Goal: Task Accomplishment & Management: Manage account settings

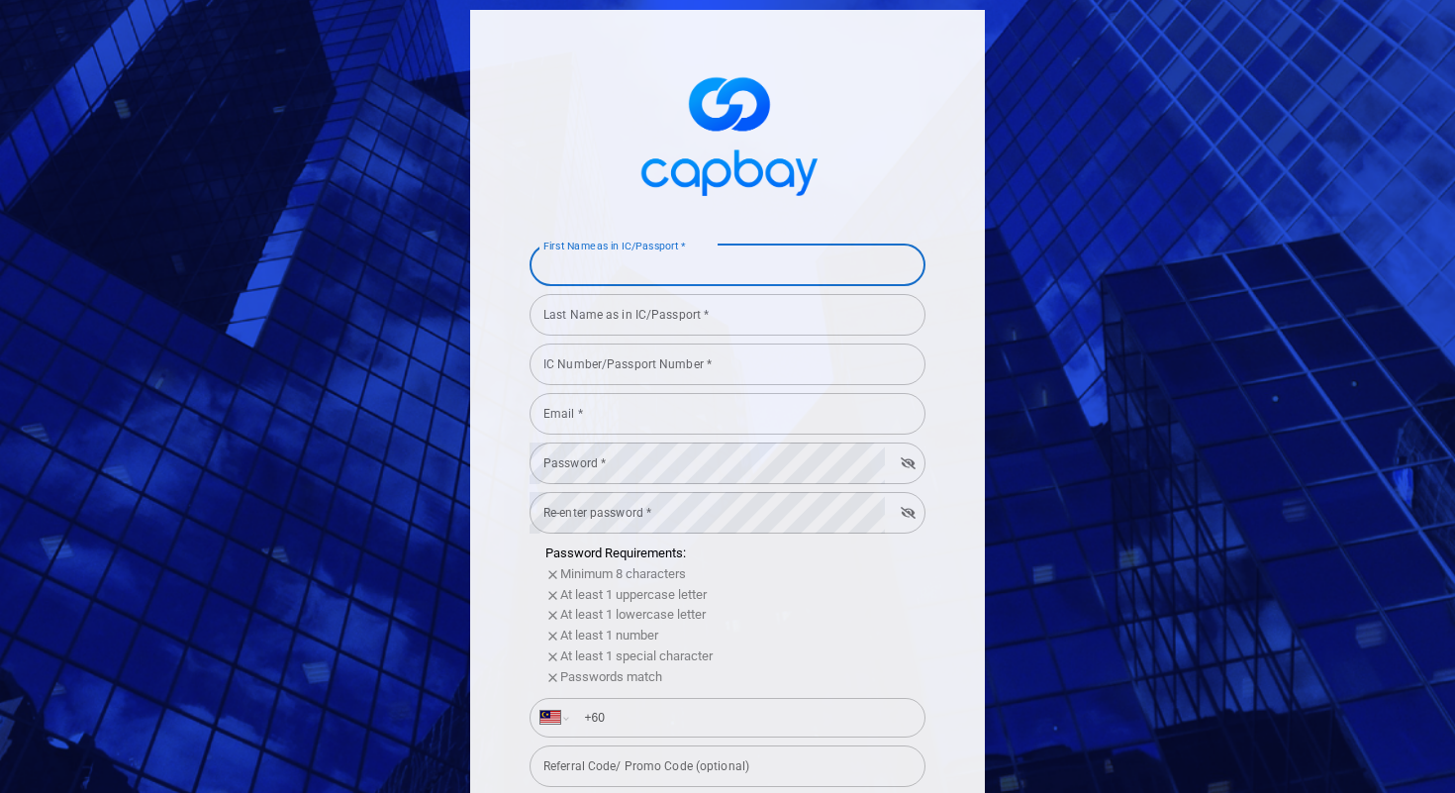
select select "MY"
click at [875, 179] on span at bounding box center [728, 132] width 396 height 147
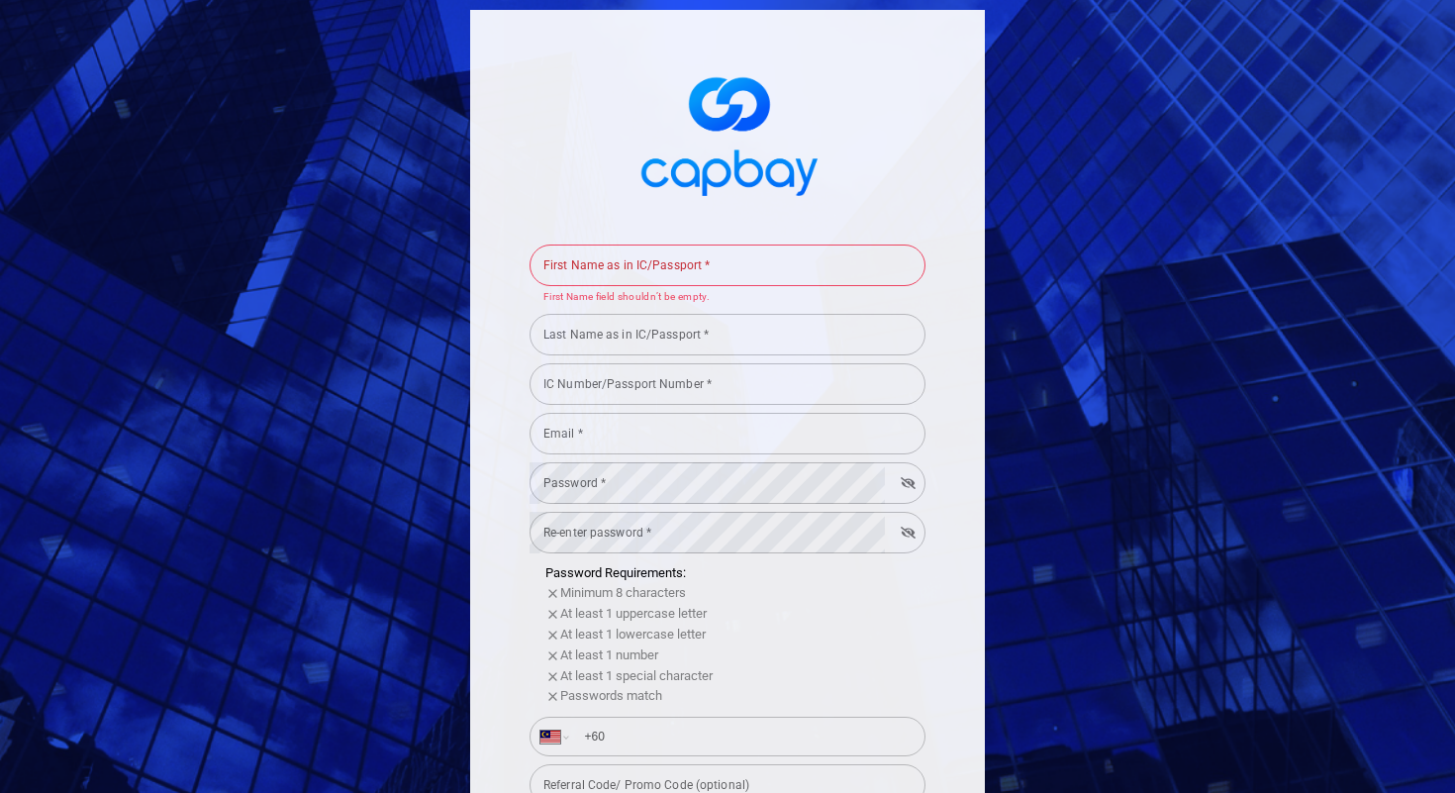
scroll to position [323, 0]
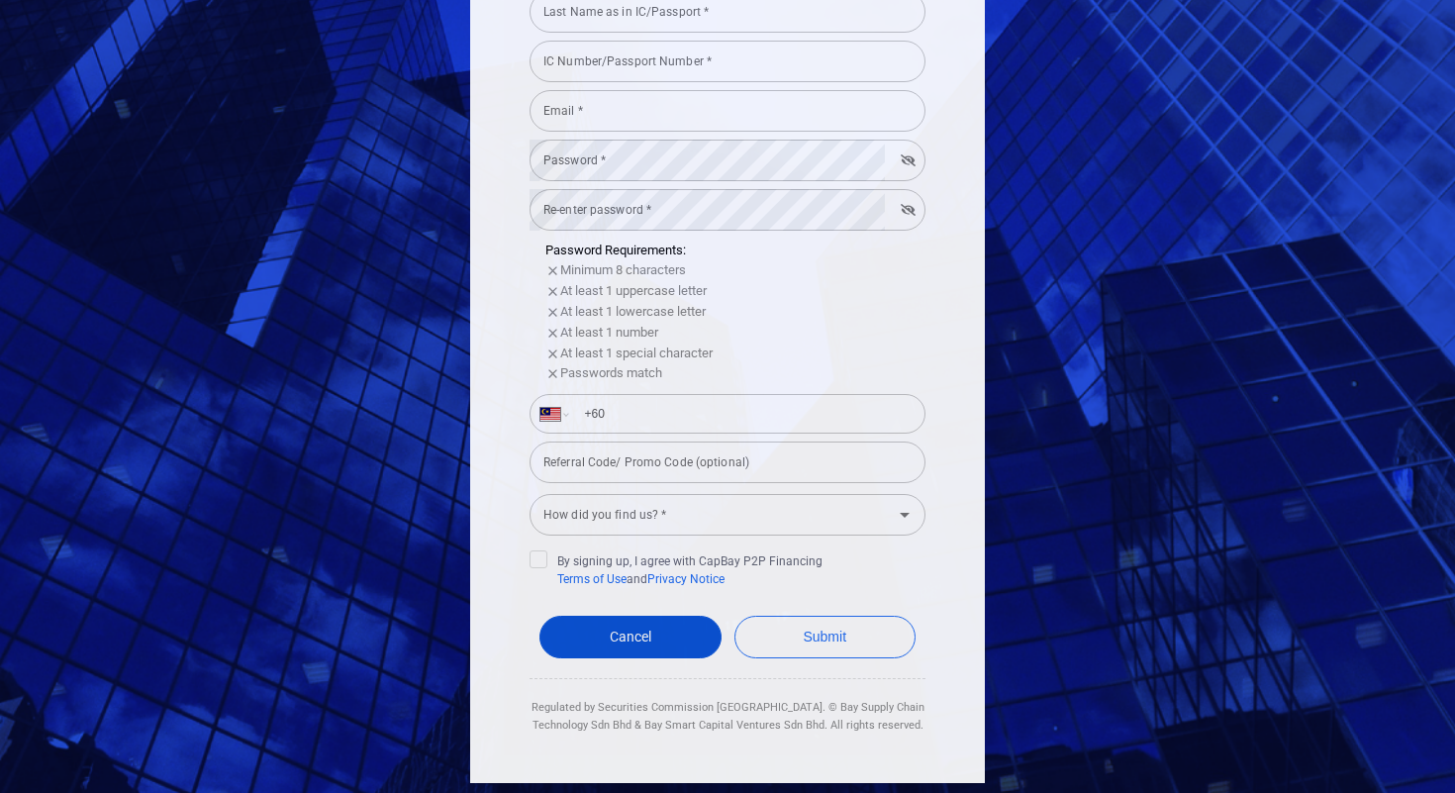
click at [633, 642] on span "Cancel" at bounding box center [631, 637] width 42 height 16
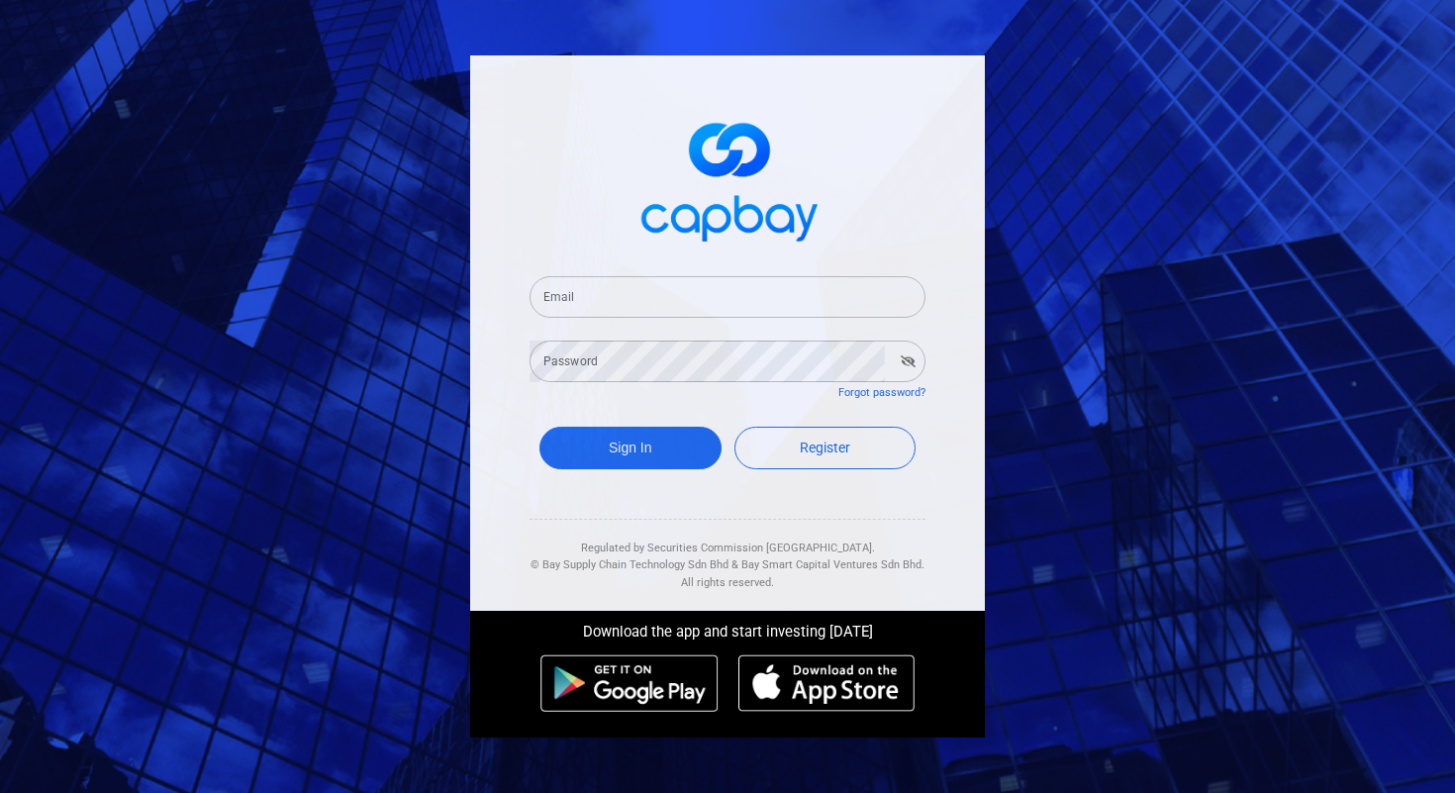
click at [793, 290] on input "Email" at bounding box center [728, 297] width 396 height 42
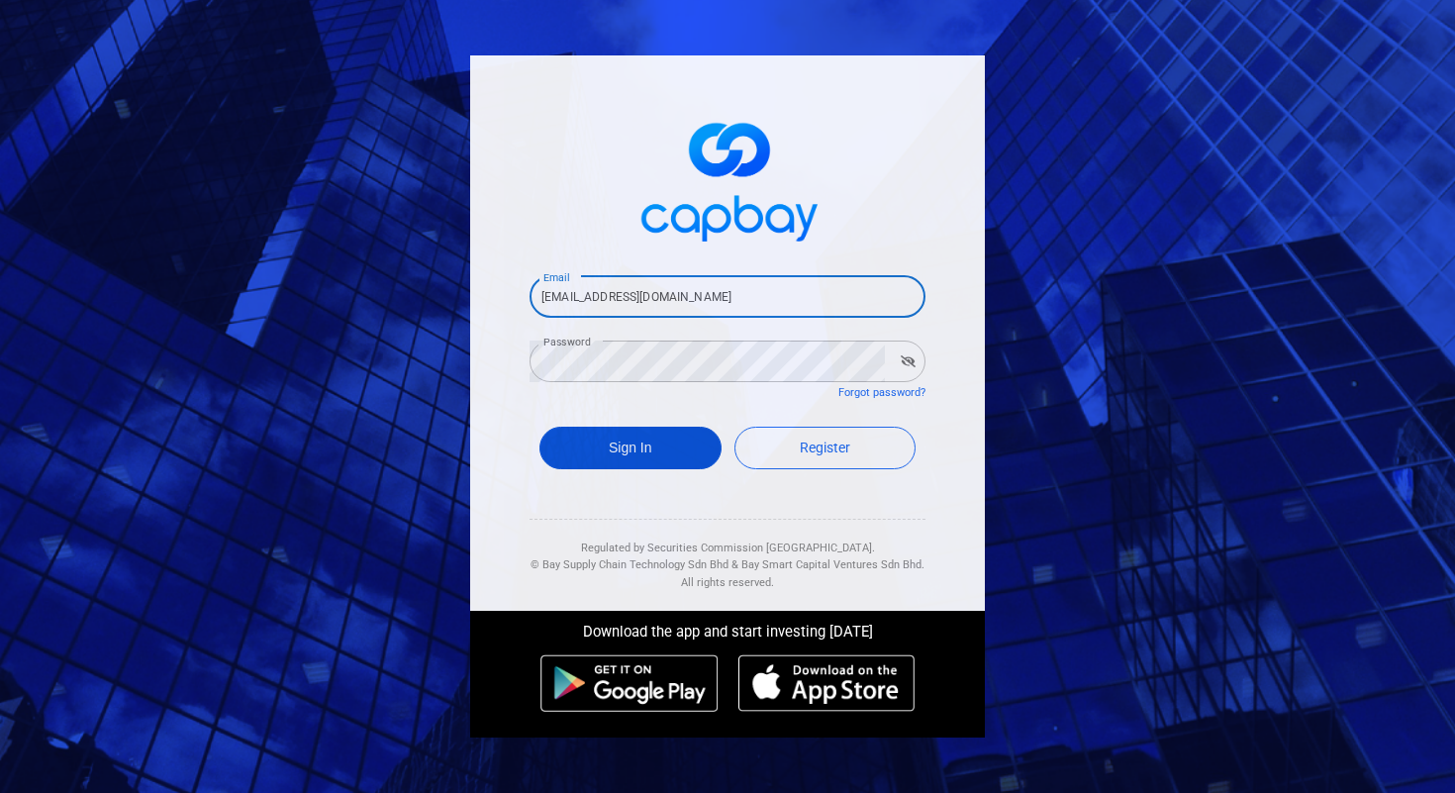
click at [638, 451] on button "Sign In" at bounding box center [630, 448] width 182 height 43
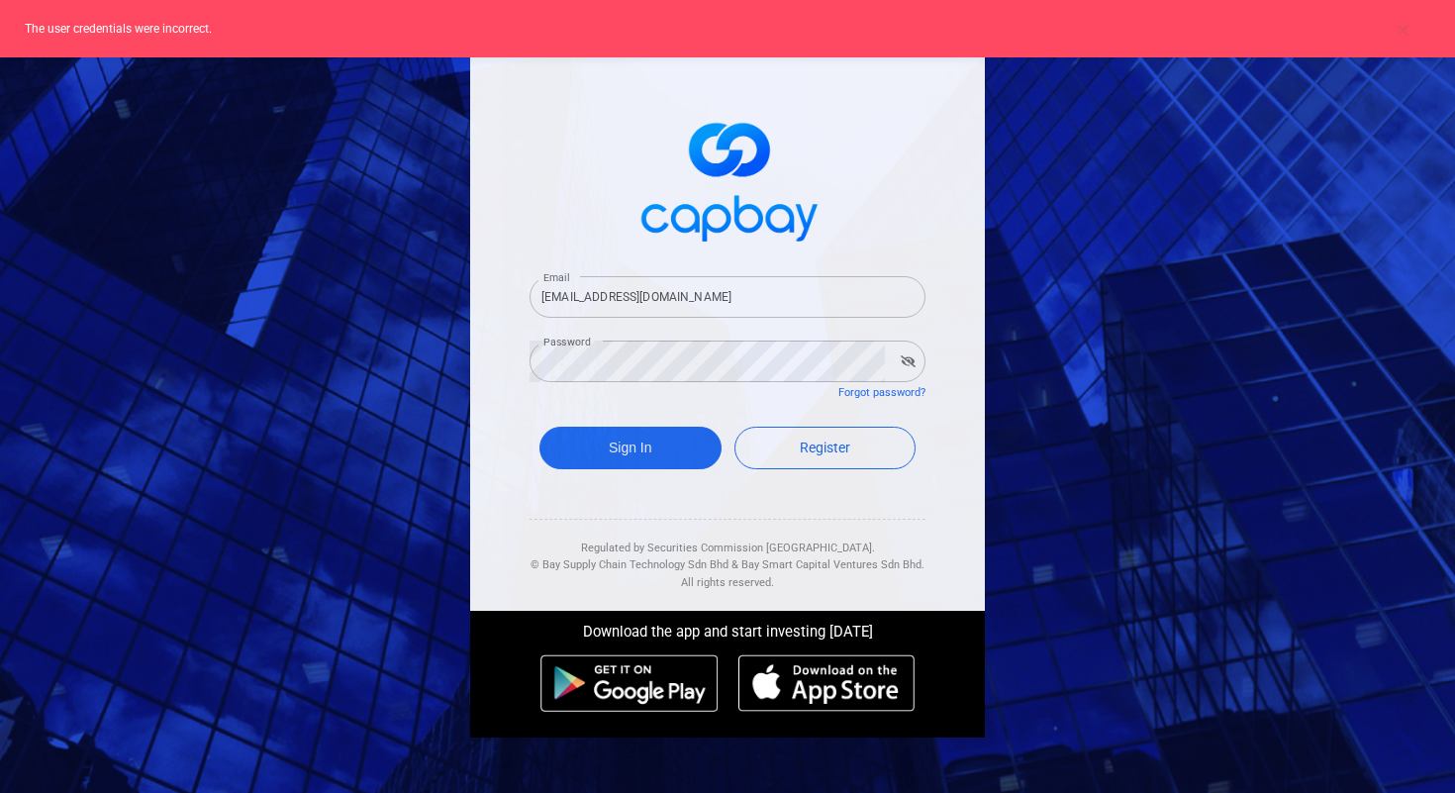
click at [700, 297] on input "phichet.t+1@capbay.com" at bounding box center [728, 297] width 396 height 42
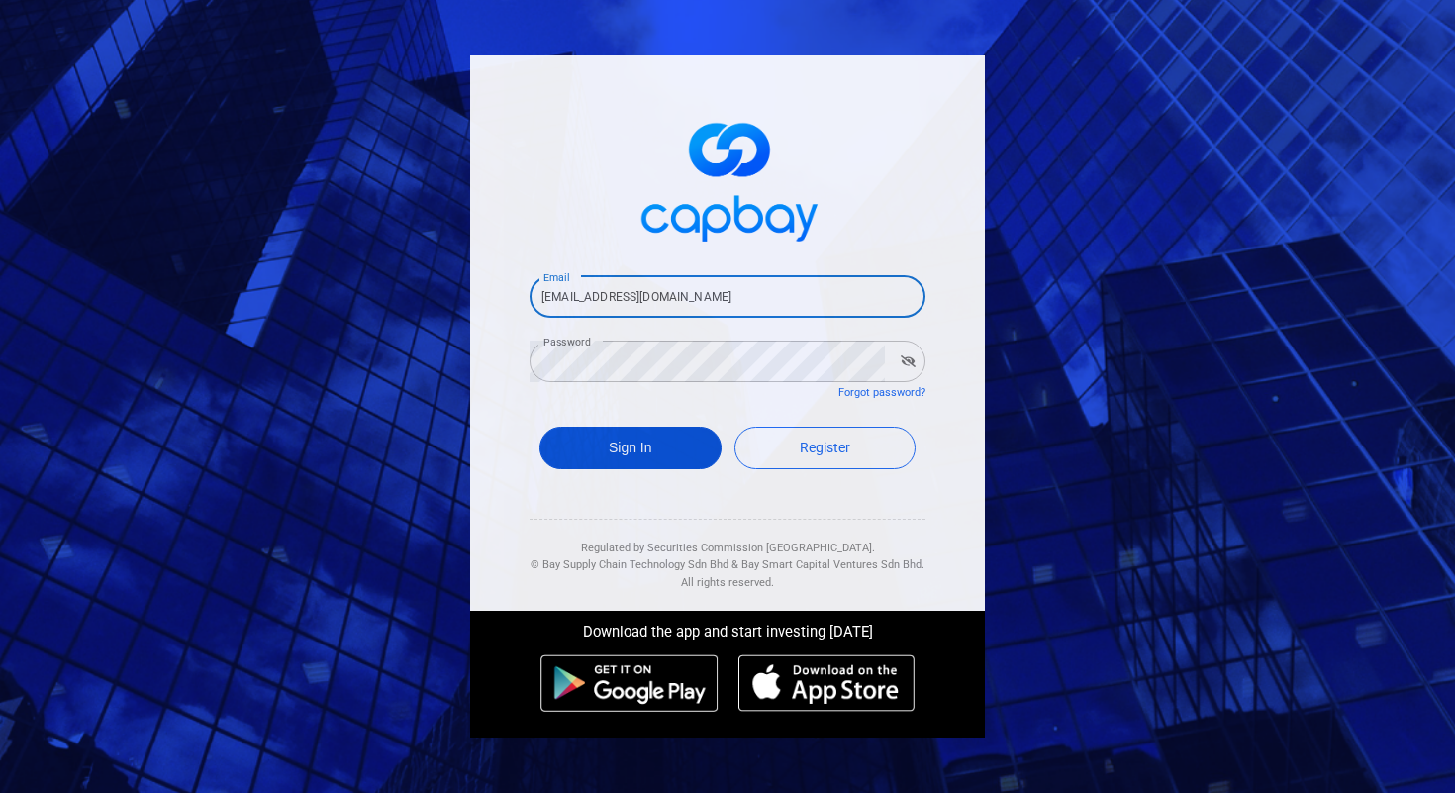
click at [648, 458] on button "Sign In" at bounding box center [630, 448] width 182 height 43
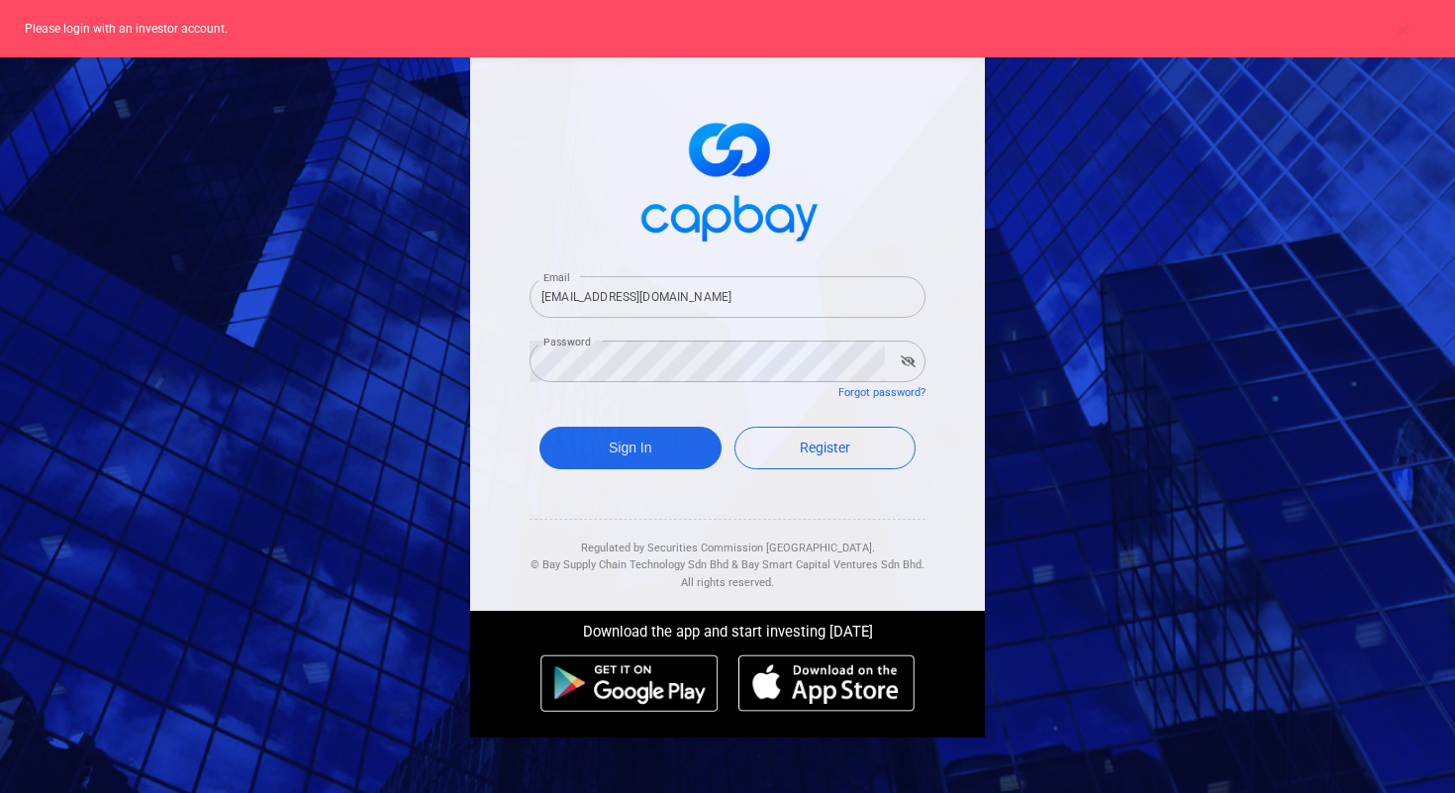
click at [652, 304] on input "phichet.t@capbay.com" at bounding box center [728, 297] width 396 height 42
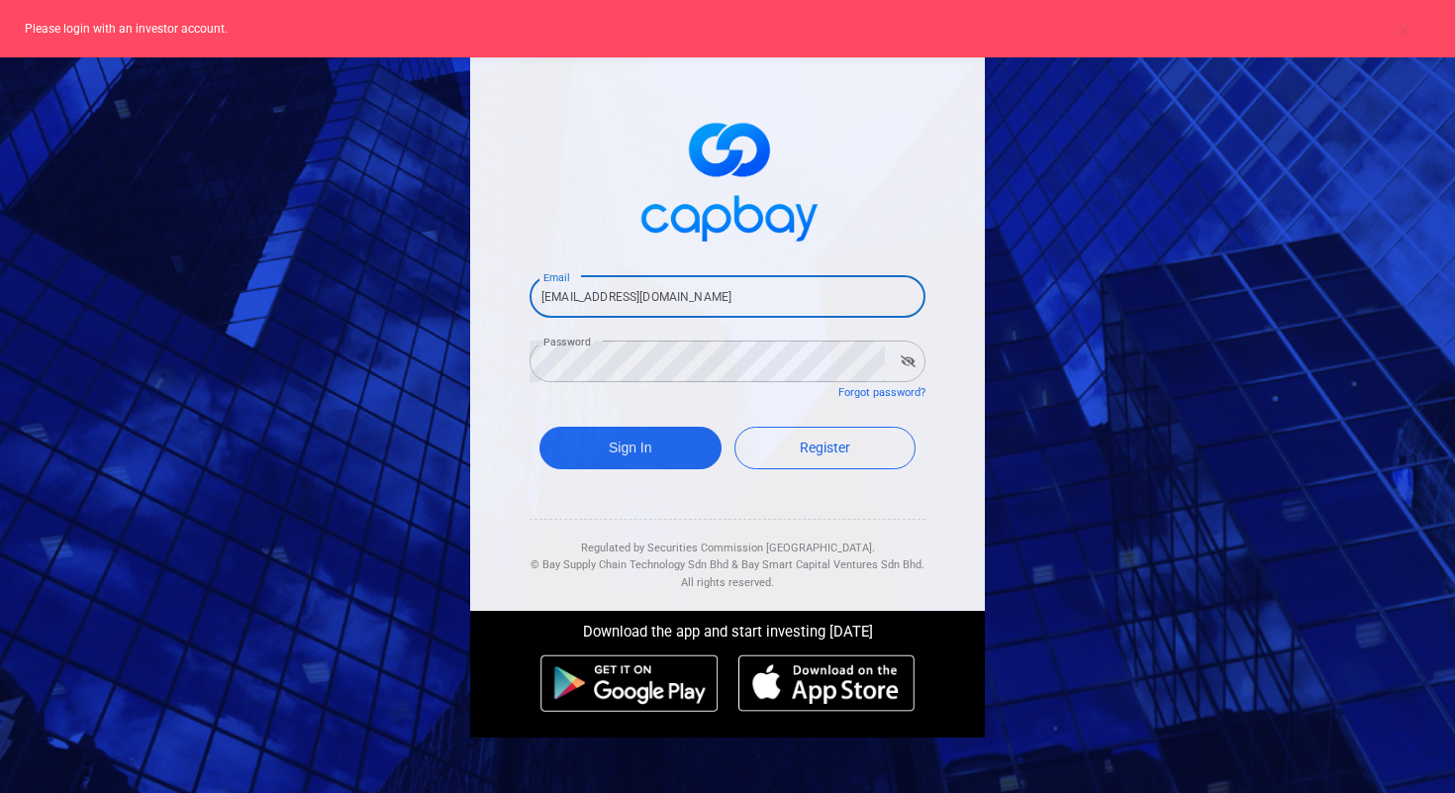
type input "phichet.t+1@capbay.com"
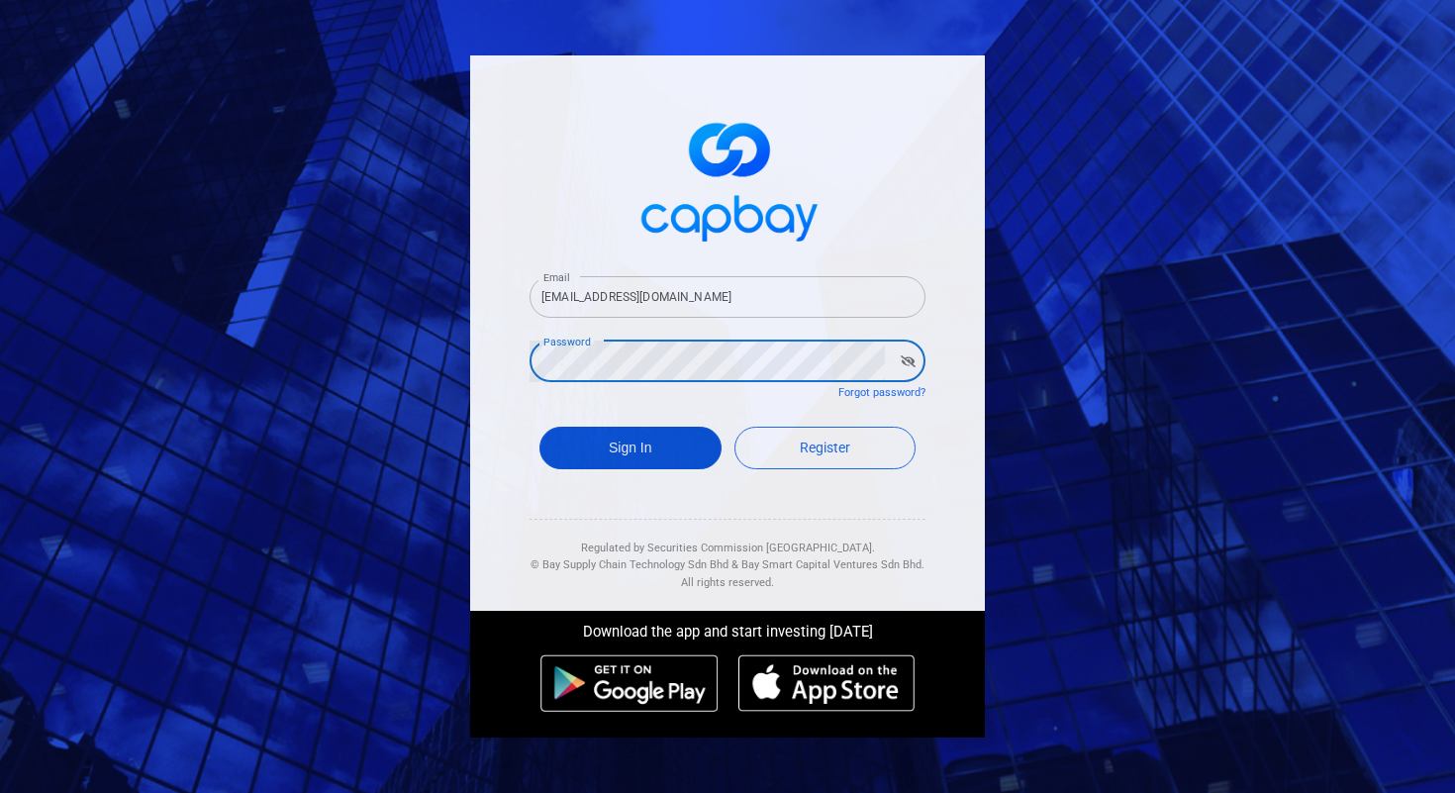
click at [654, 450] on button "Sign In" at bounding box center [630, 448] width 182 height 43
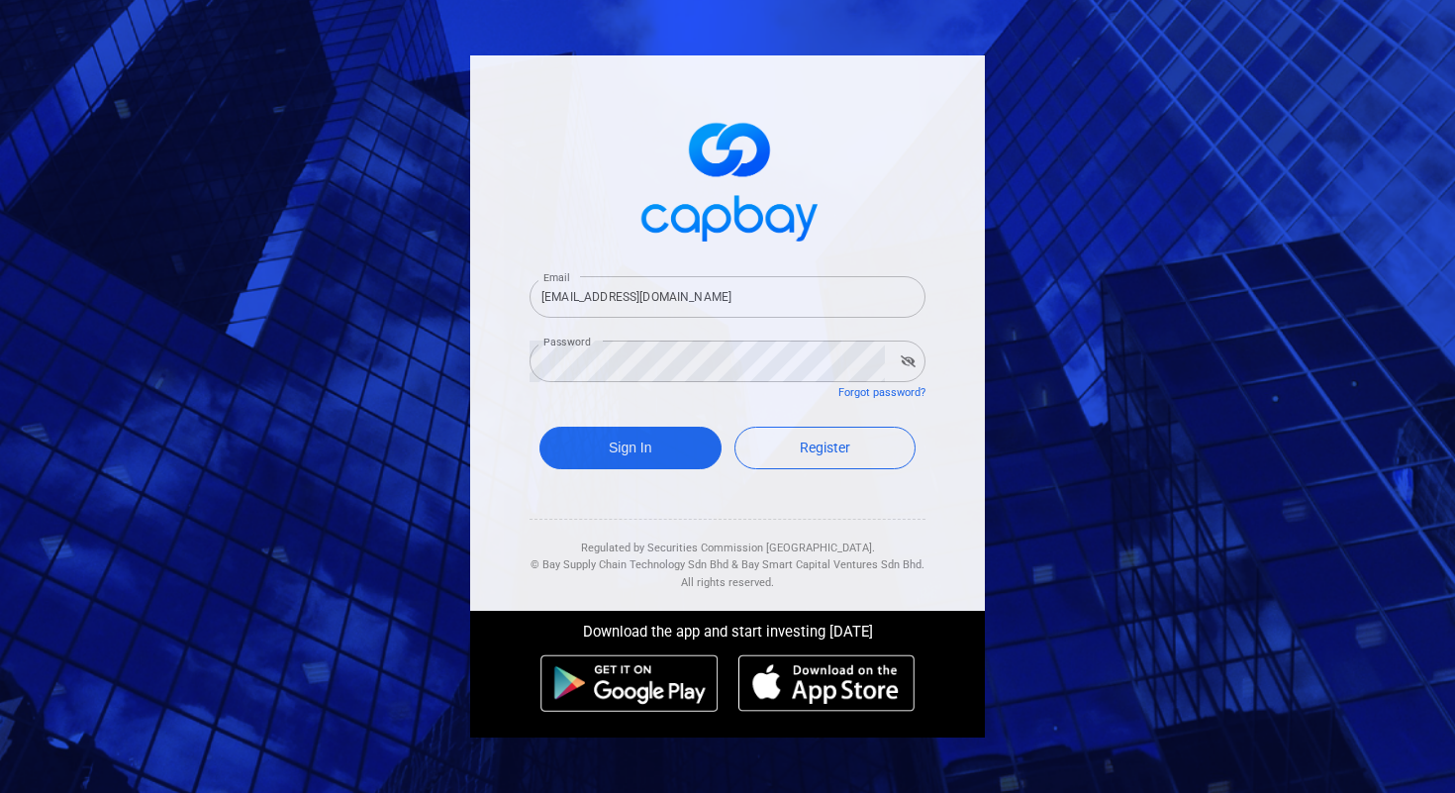
click at [903, 364] on icon "button" at bounding box center [908, 361] width 15 height 12
click at [903, 364] on icon "button" at bounding box center [909, 361] width 14 height 12
click at [884, 387] on link "Forgot password?" at bounding box center [881, 392] width 87 height 13
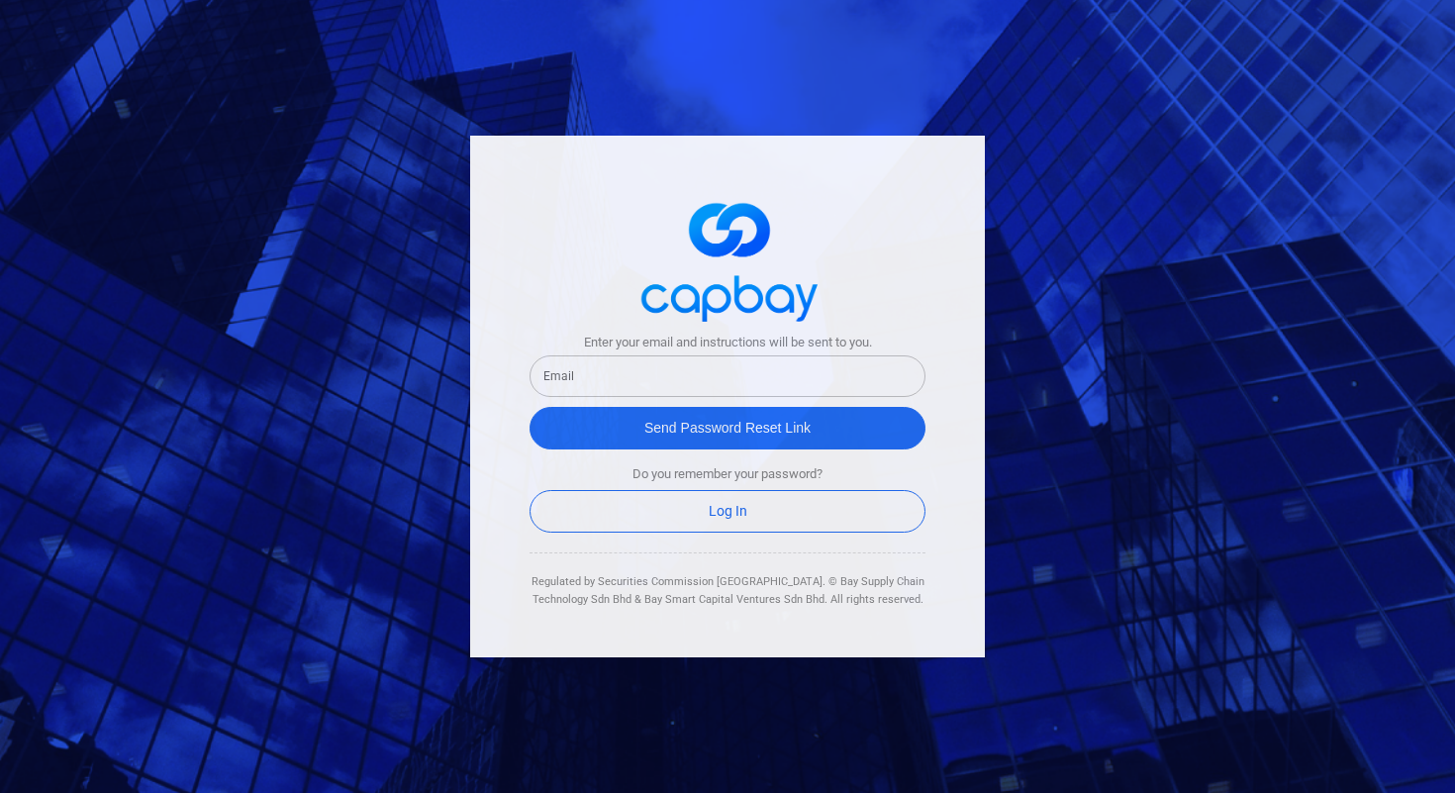
click at [656, 362] on input "text" at bounding box center [728, 376] width 396 height 42
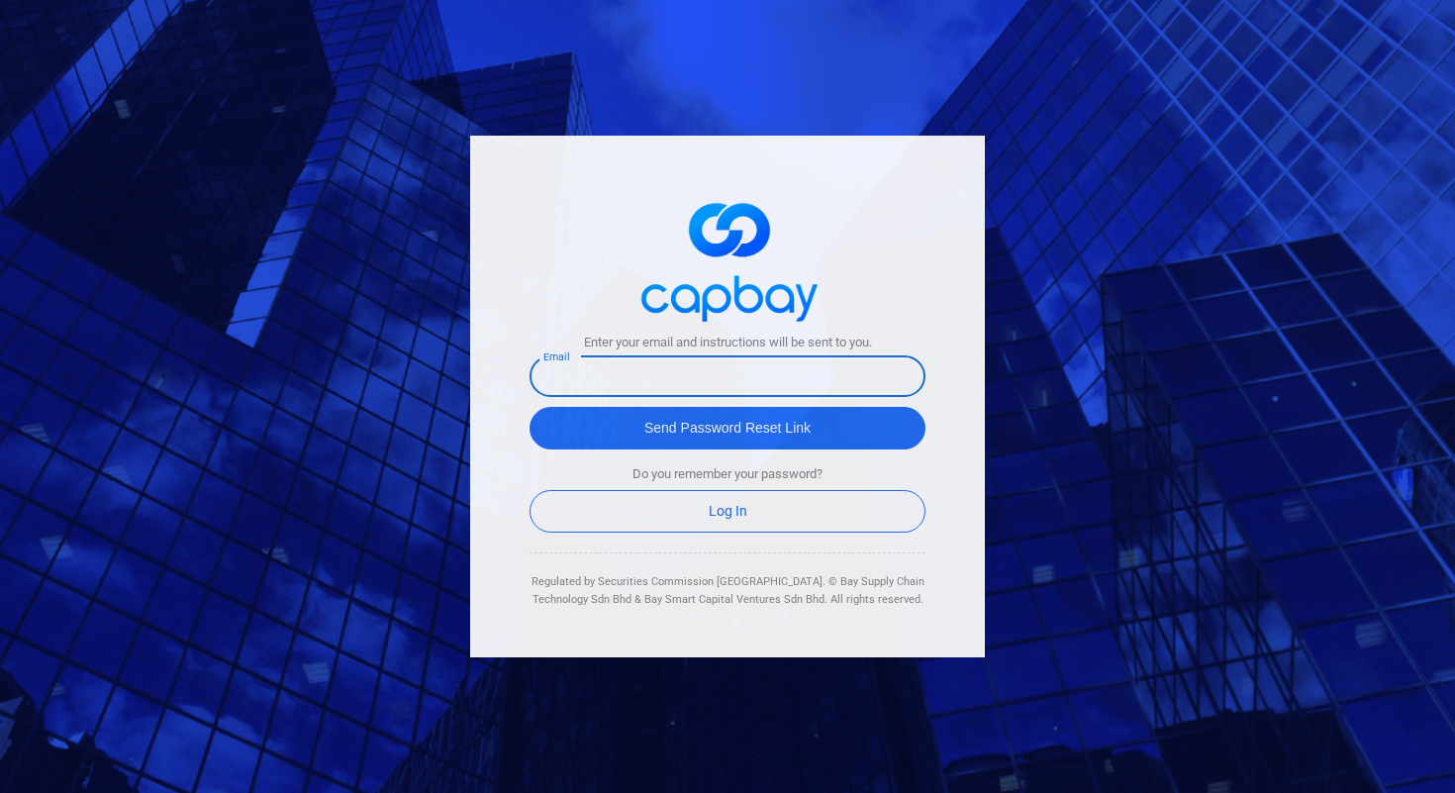
type input "phichet.t@capbay.com"
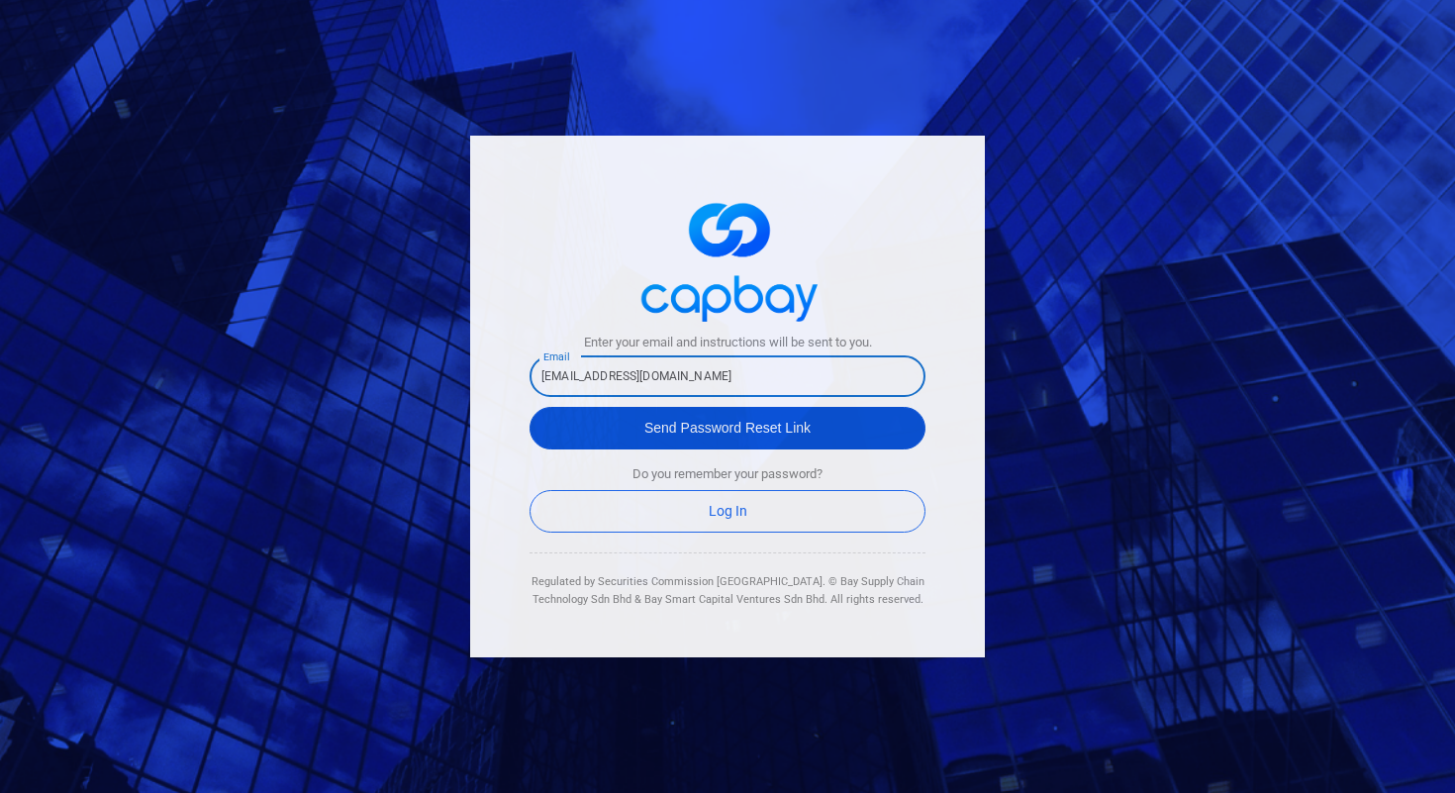
click at [636, 440] on button "Send Password Reset Link" at bounding box center [728, 428] width 396 height 43
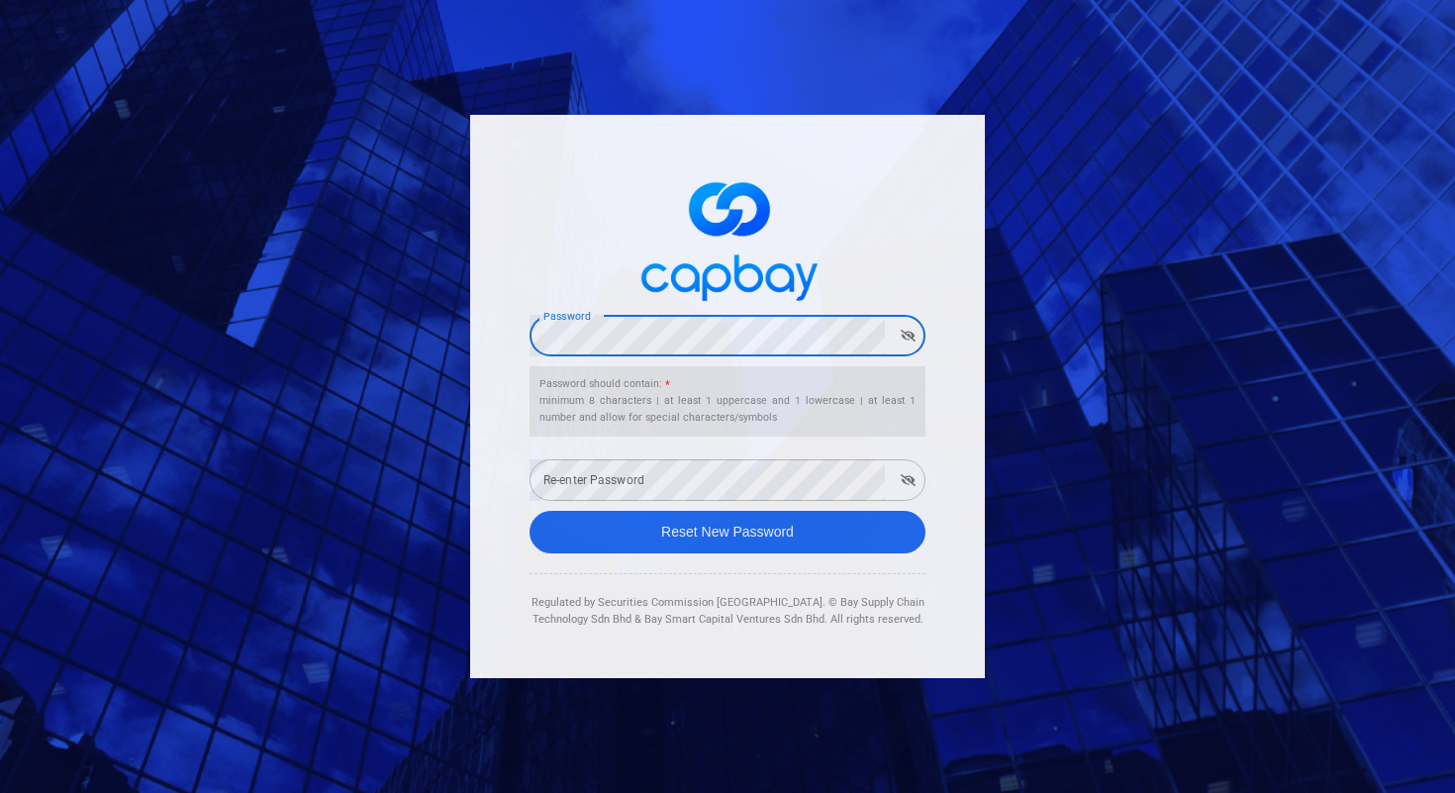
click at [902, 329] on button "button" at bounding box center [908, 336] width 31 height 28
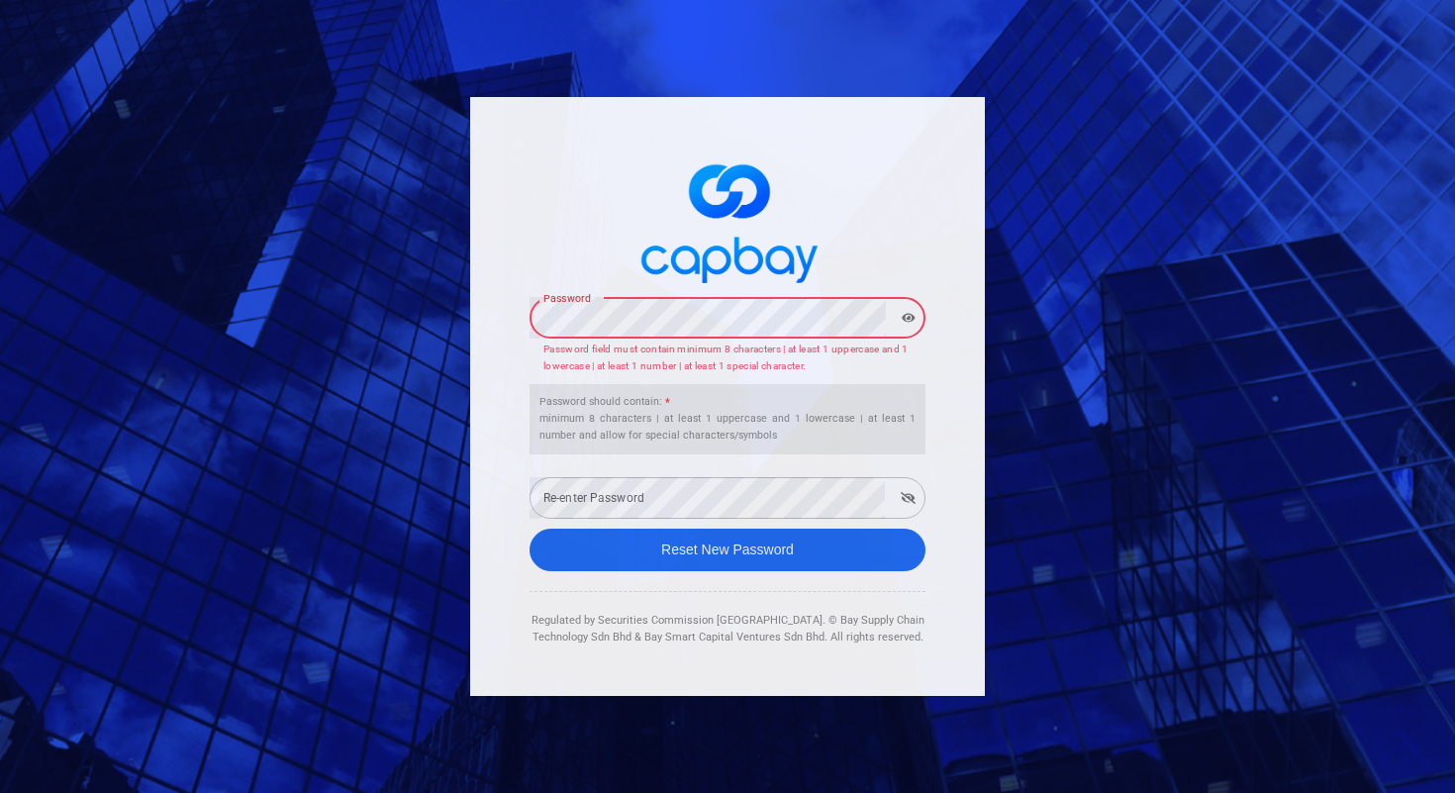
click at [593, 493] on div "Re-enter Password Re-enter Password" at bounding box center [728, 496] width 396 height 45
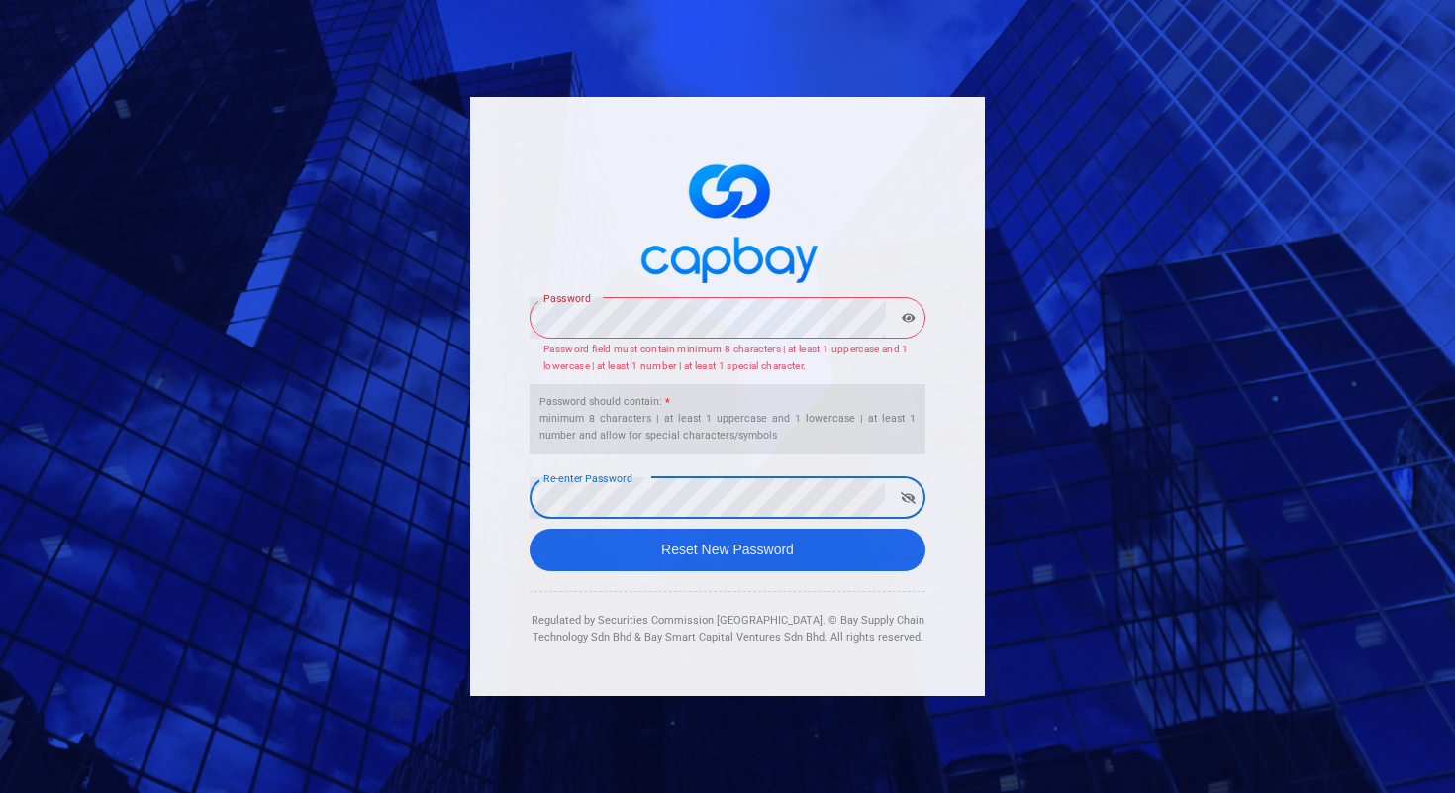
click at [910, 498] on icon "button" at bounding box center [908, 498] width 15 height 12
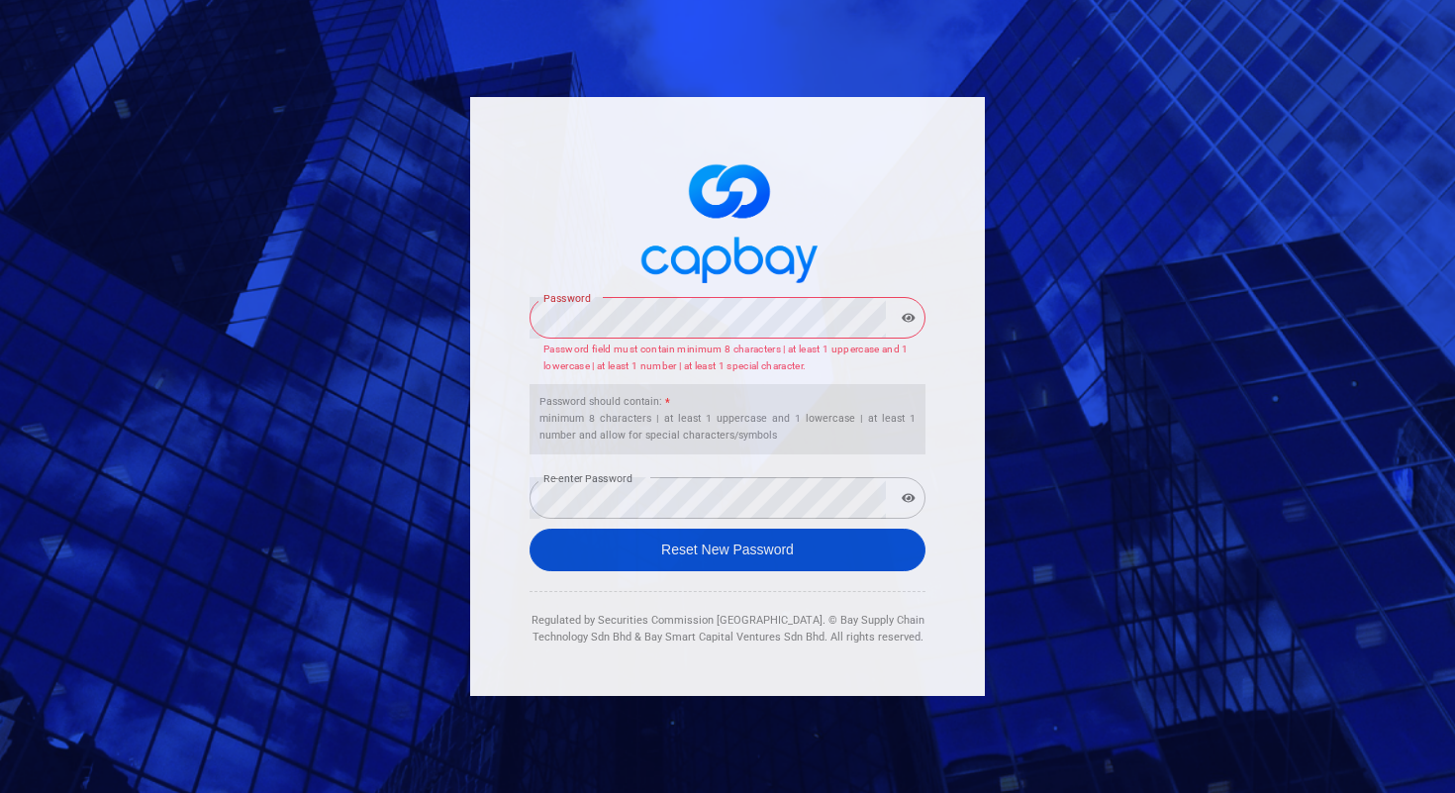
click at [755, 551] on button "Reset New Password" at bounding box center [728, 550] width 396 height 43
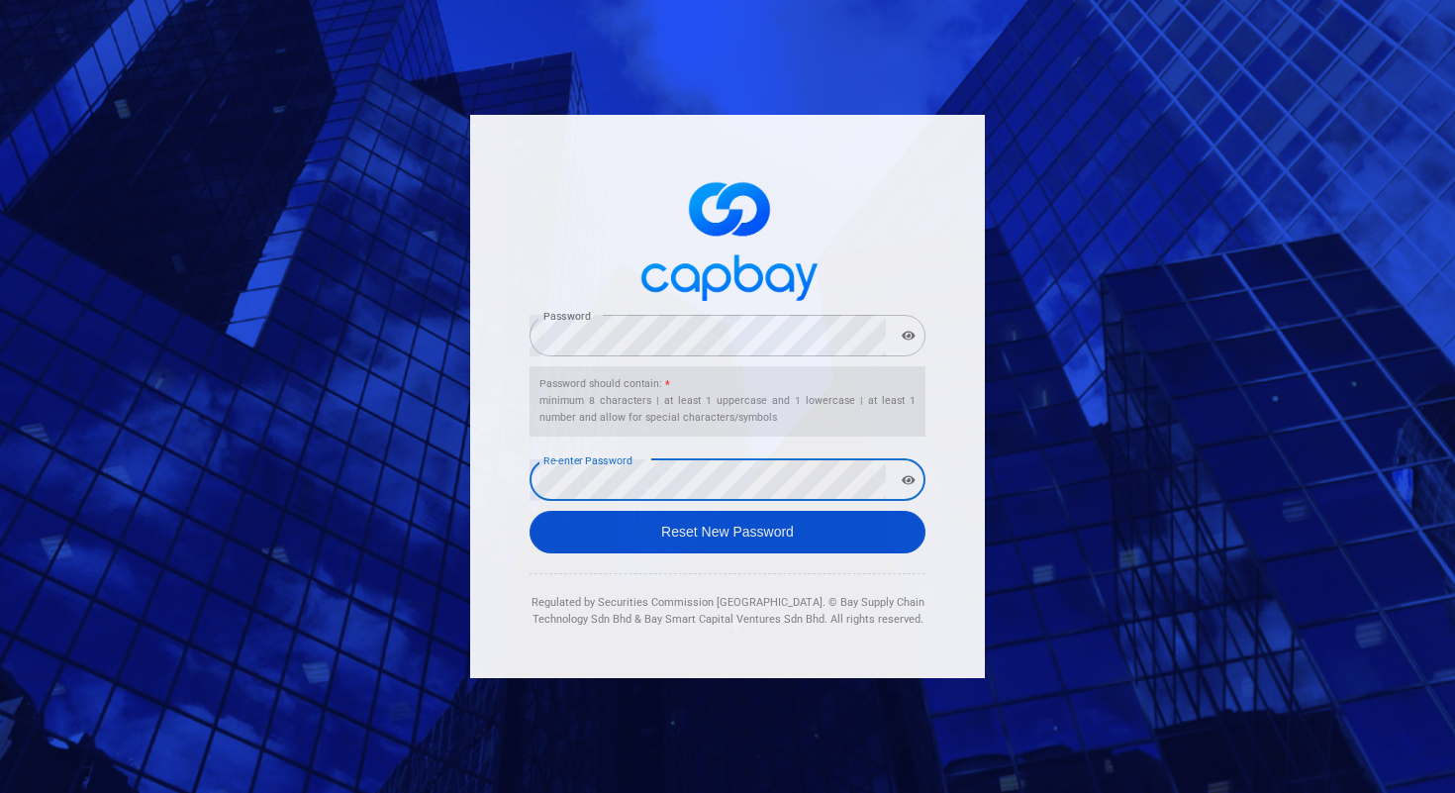
click at [605, 534] on button "Reset New Password" at bounding box center [728, 532] width 396 height 43
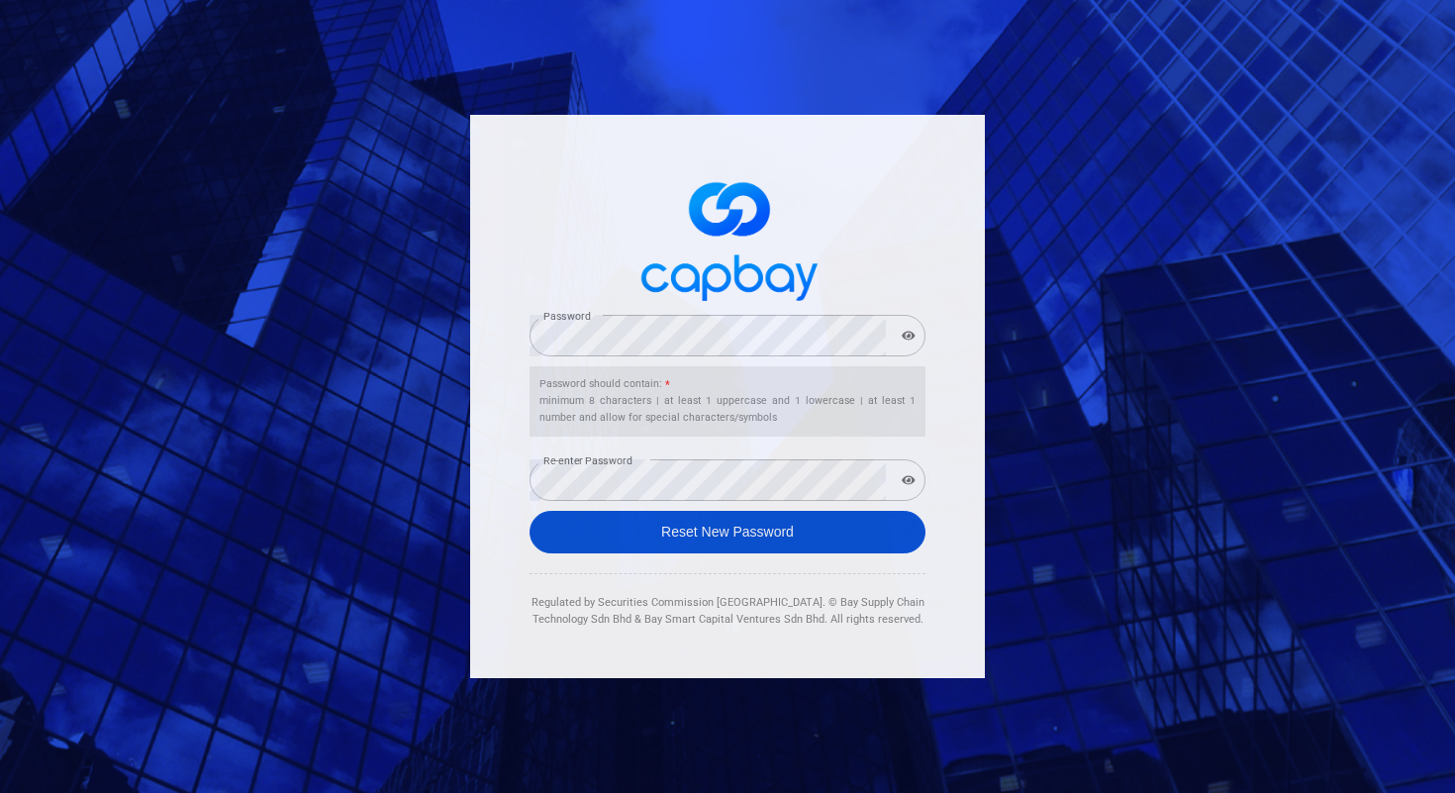
click at [605, 534] on button "Reset New Password" at bounding box center [728, 532] width 396 height 43
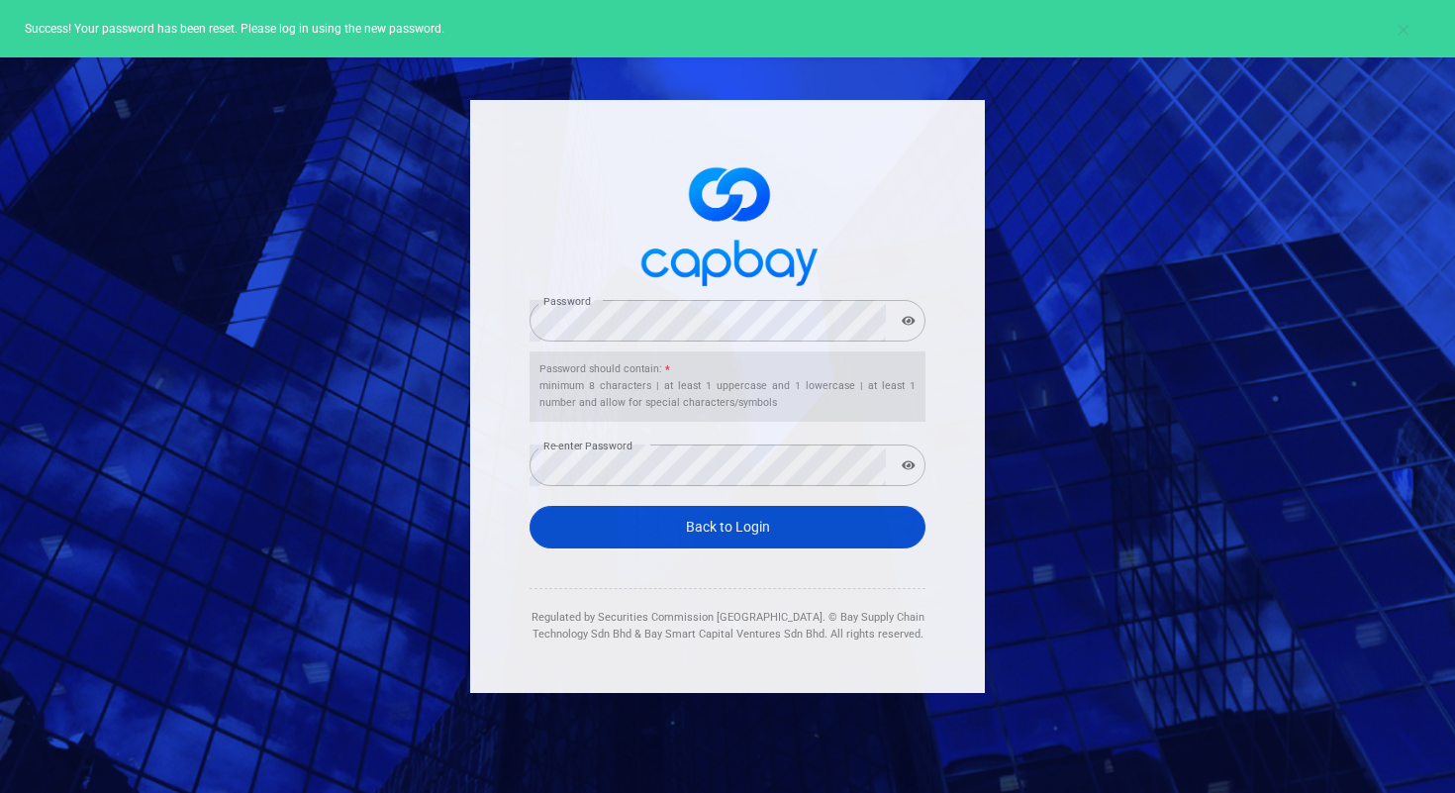
click at [742, 528] on link "Back to Login" at bounding box center [728, 527] width 396 height 43
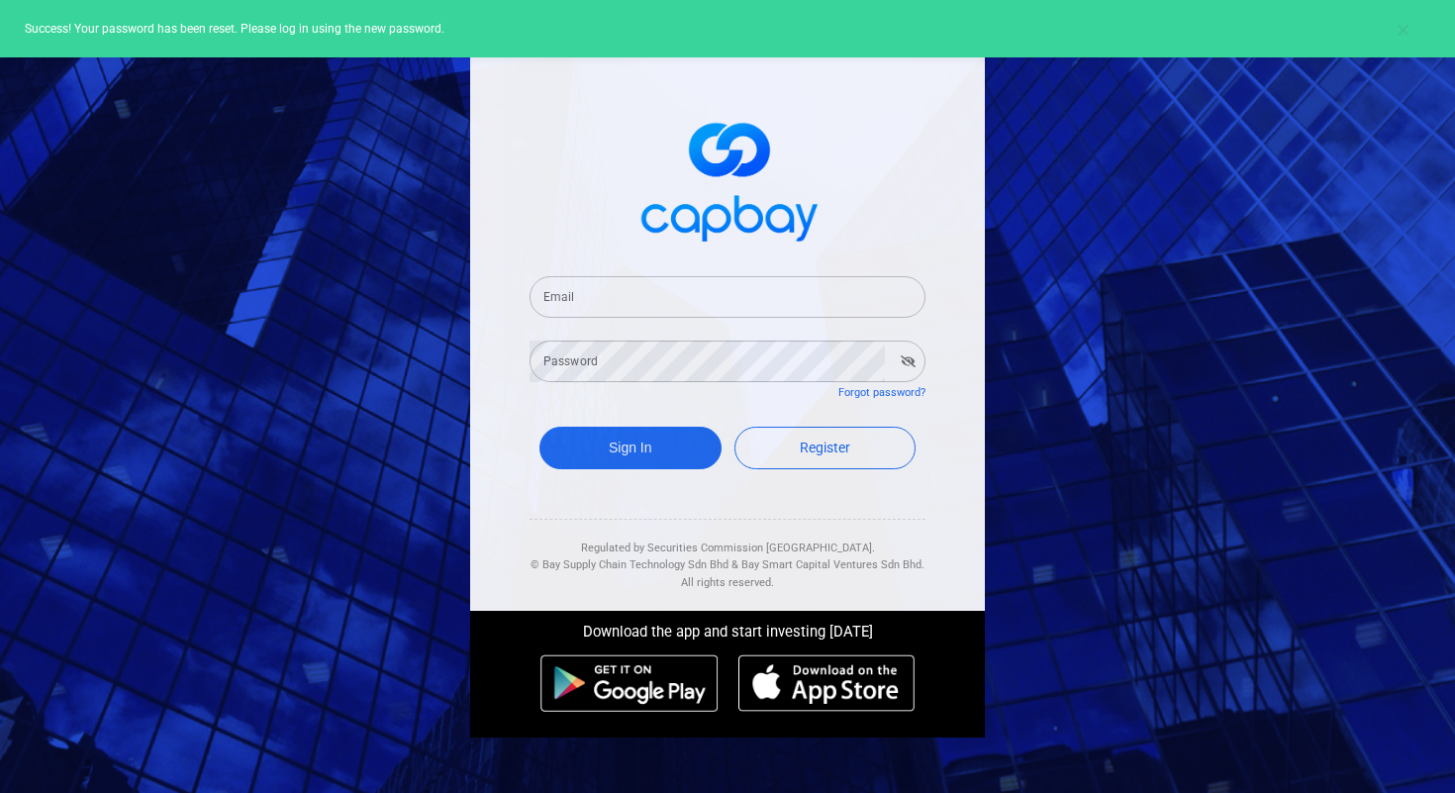
click at [653, 282] on input "Email" at bounding box center [728, 297] width 396 height 42
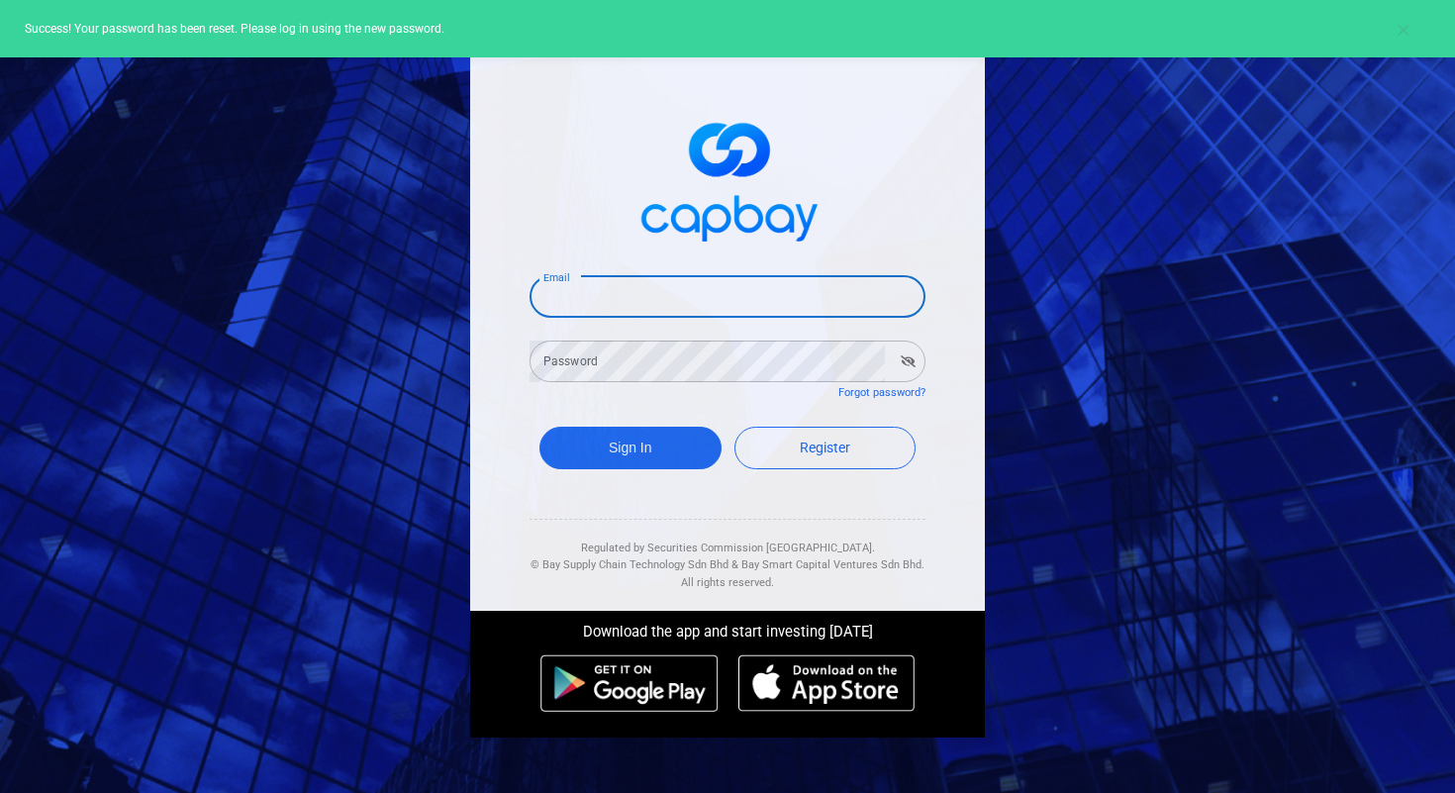
click at [645, 291] on input "Email" at bounding box center [728, 297] width 396 height 42
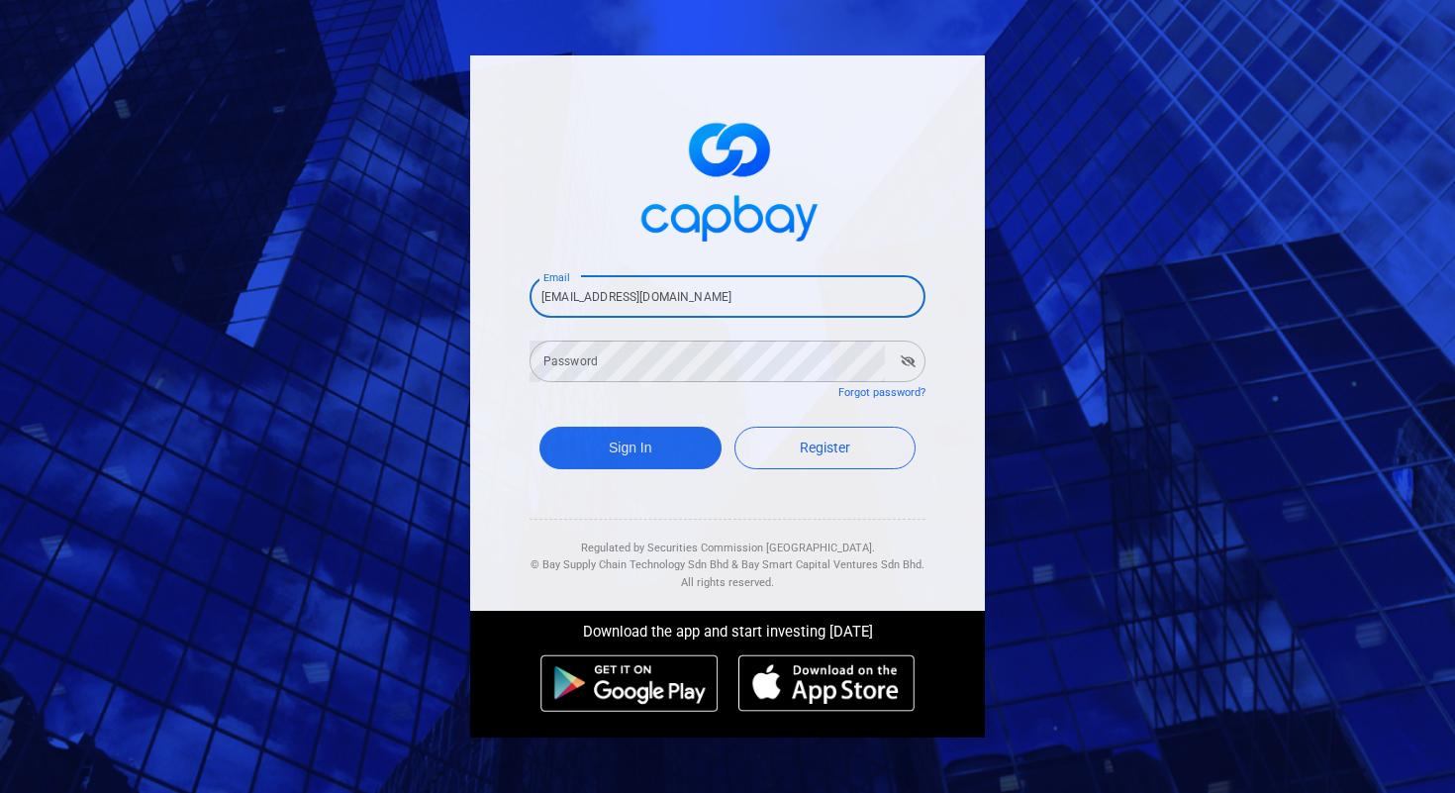
type input "phichet.t@capbay.com"
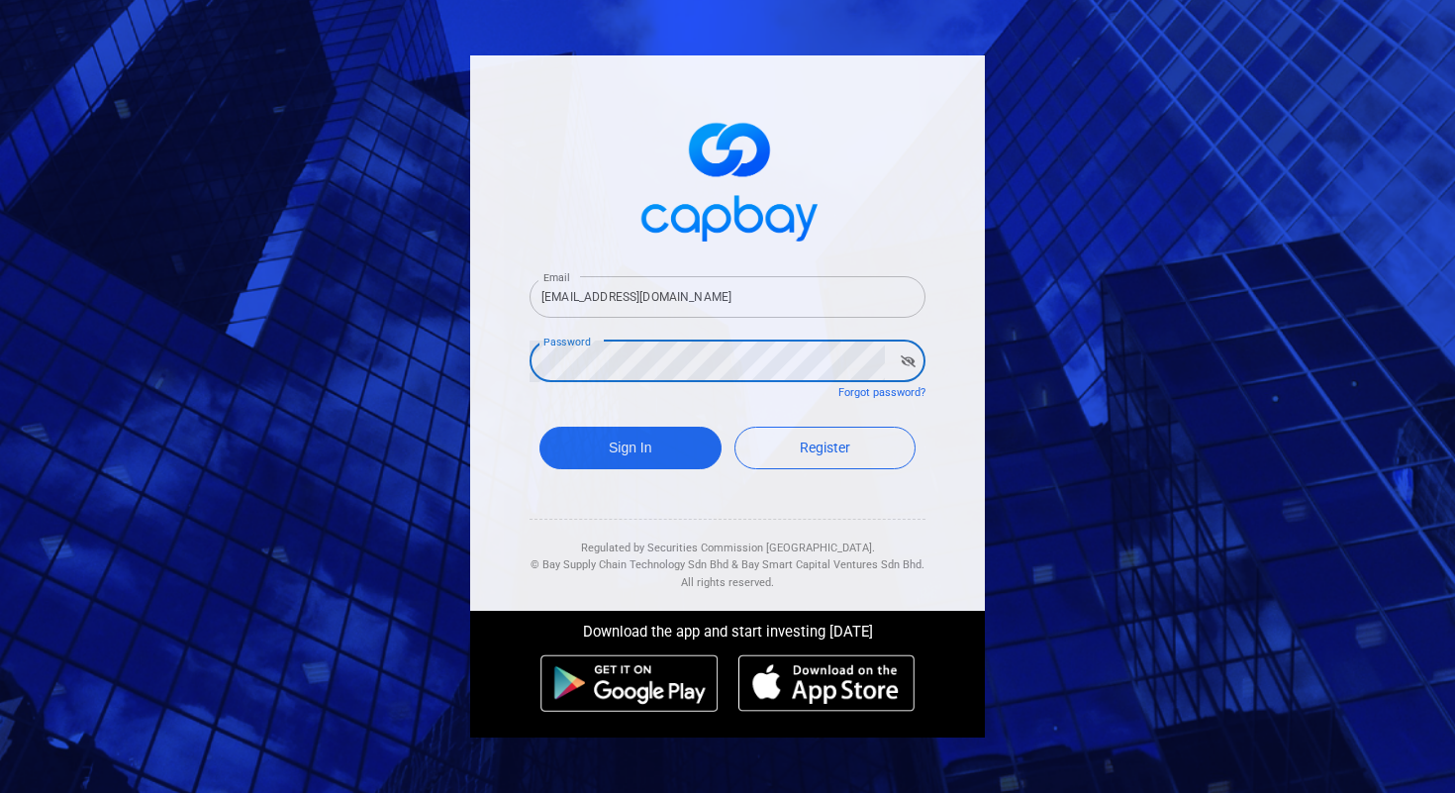
click at [912, 370] on button "button" at bounding box center [908, 361] width 31 height 28
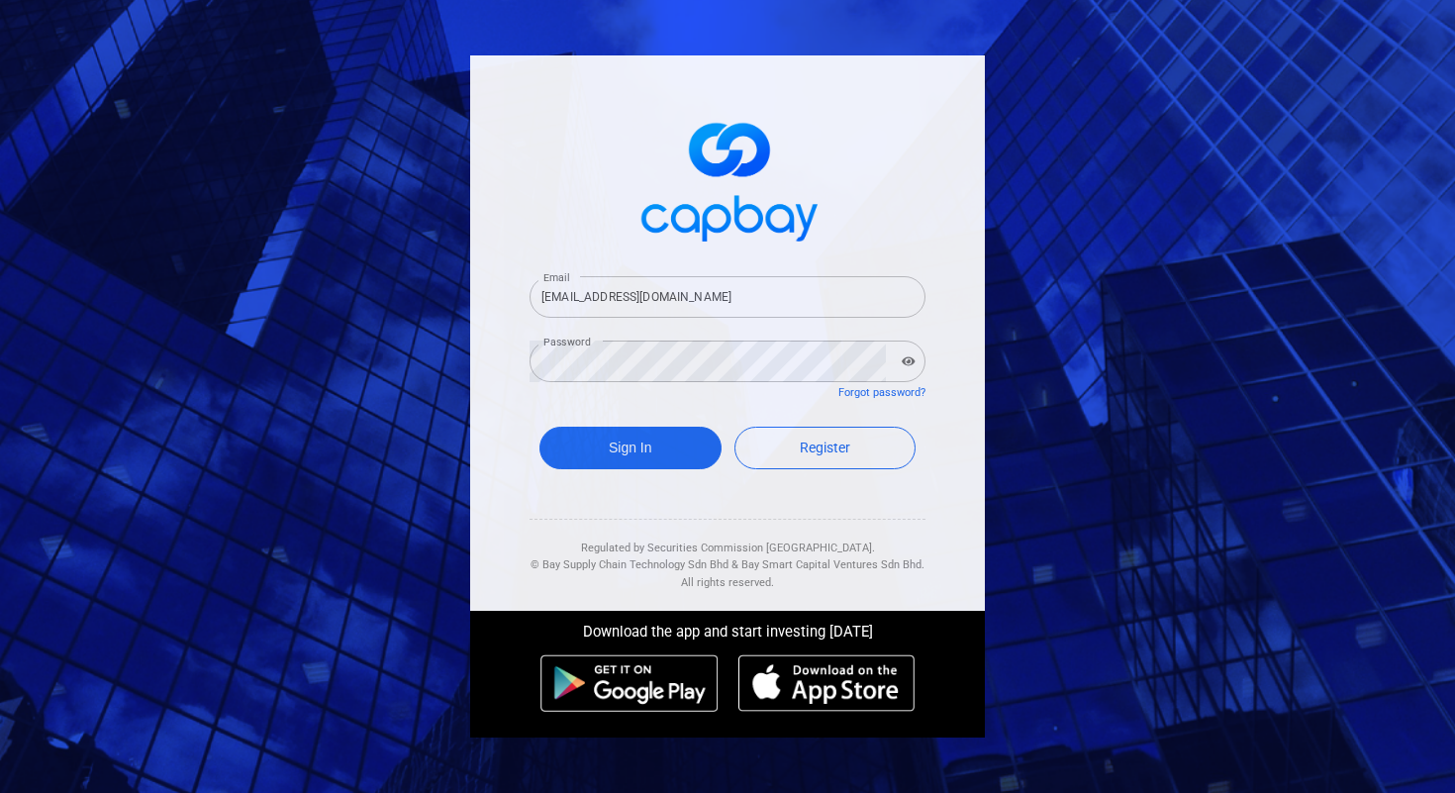
click at [912, 370] on button "button" at bounding box center [909, 361] width 30 height 28
click at [636, 437] on button "Sign In" at bounding box center [630, 448] width 182 height 43
click at [782, 454] on link "Register" at bounding box center [825, 448] width 182 height 43
select select "MY"
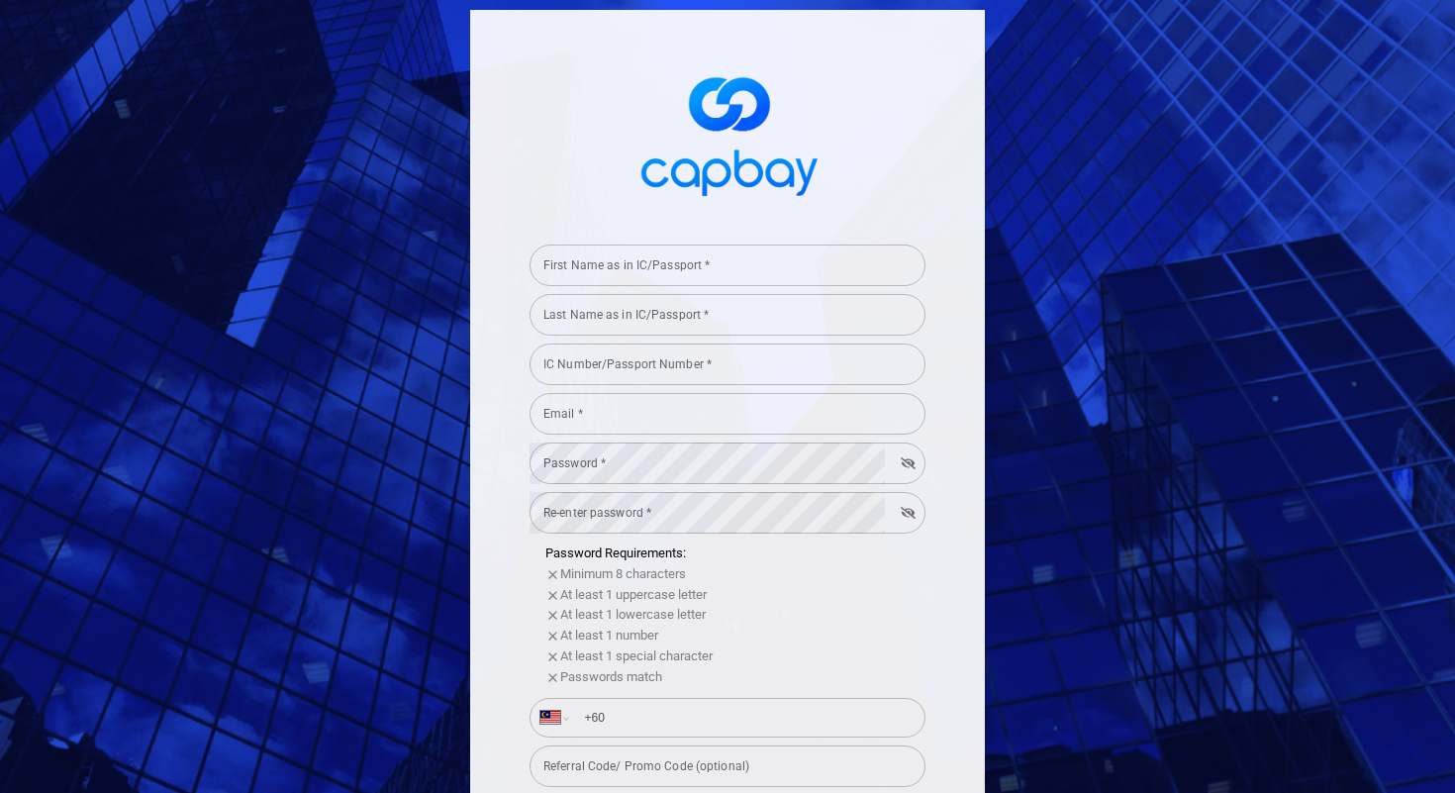
scroll to position [303, 0]
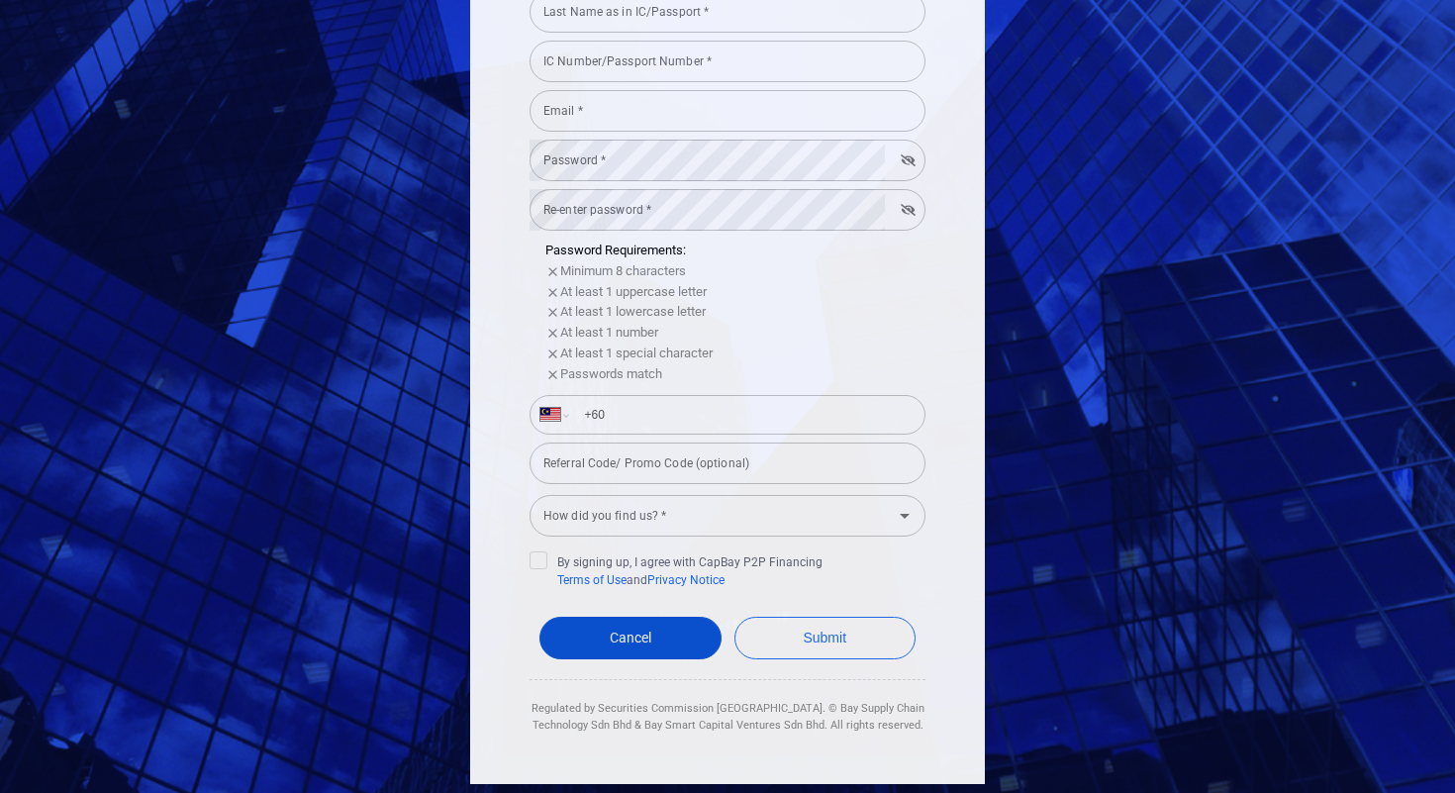
click at [628, 620] on link "Cancel" at bounding box center [630, 638] width 182 height 43
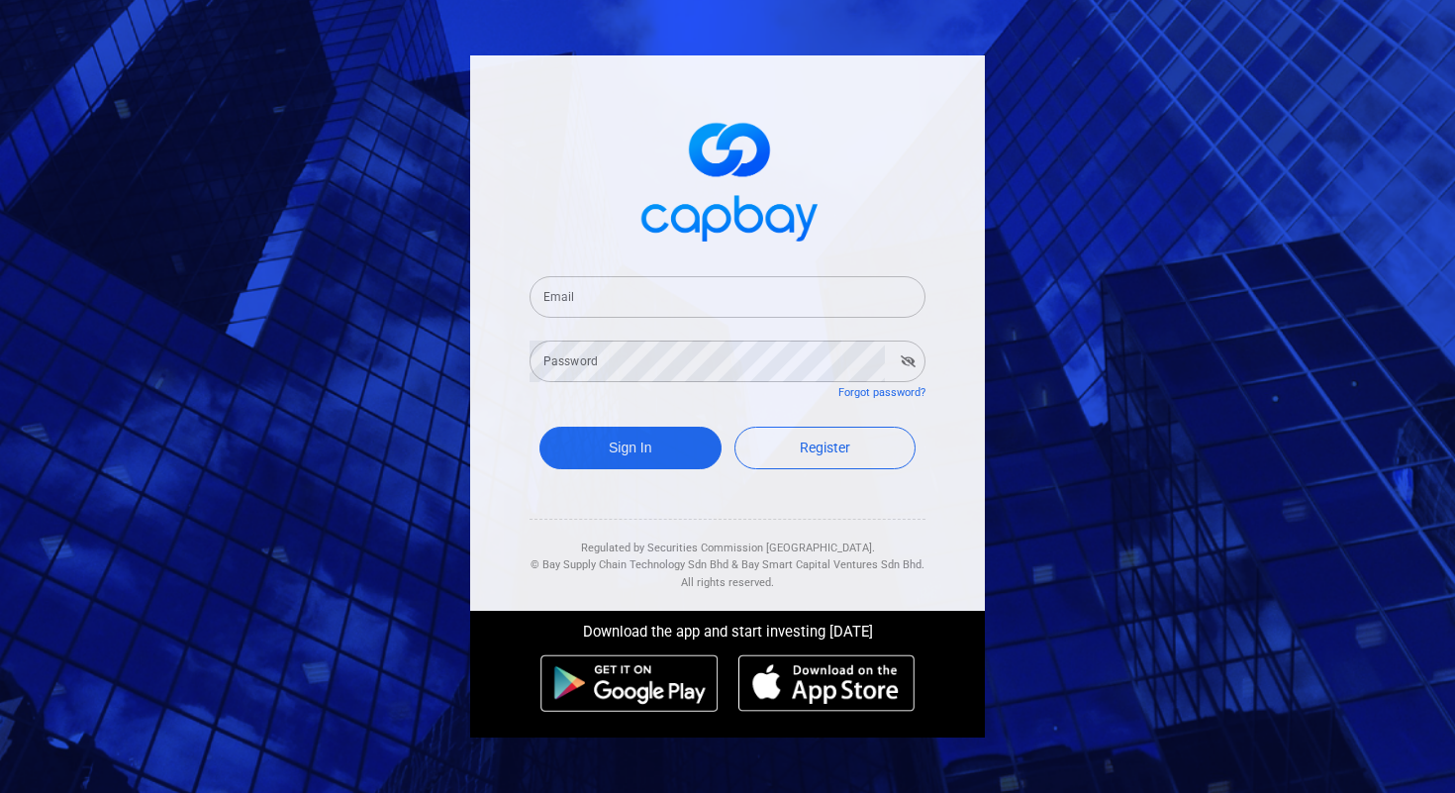
select select "MY"
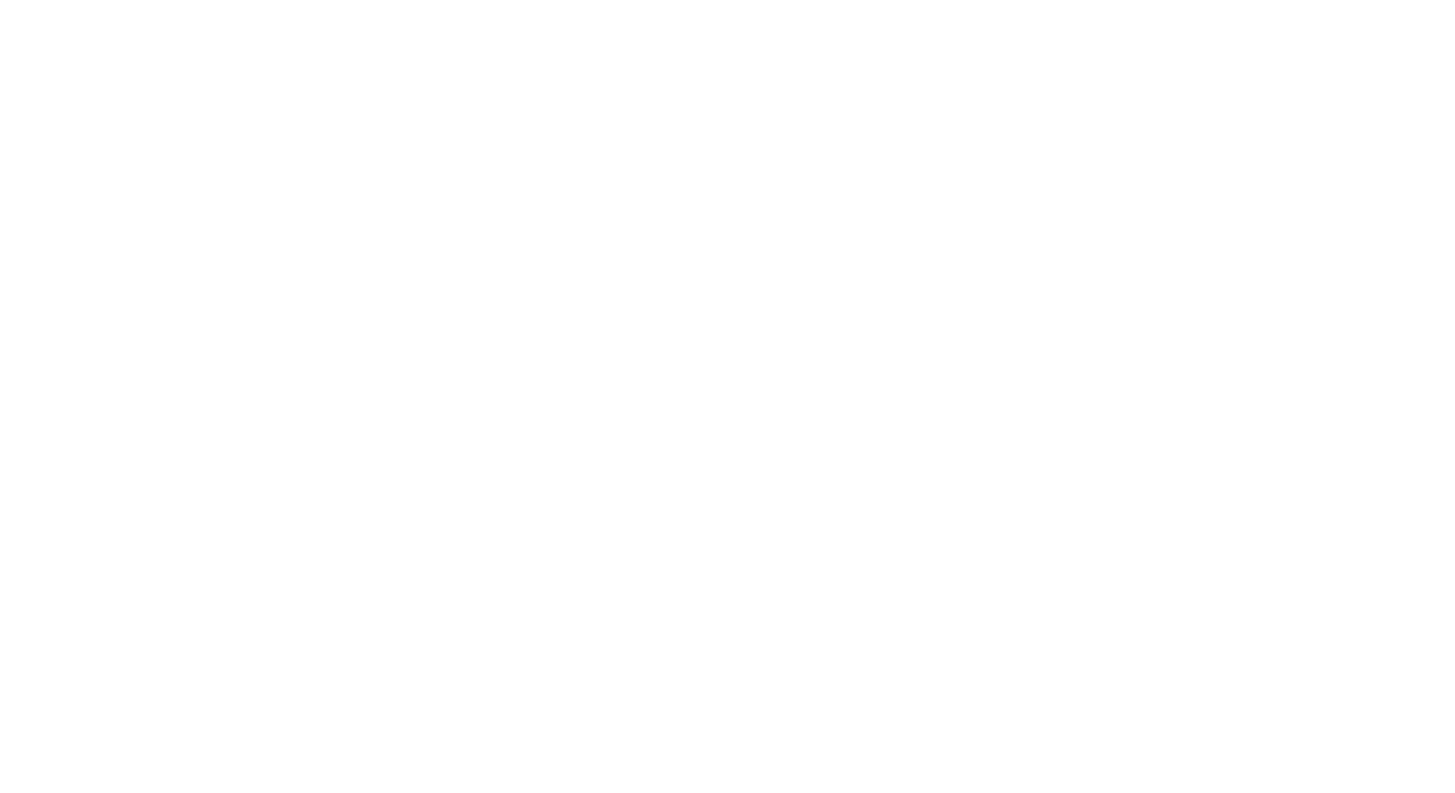
select select "MY"
